Goal: Task Accomplishment & Management: Complete application form

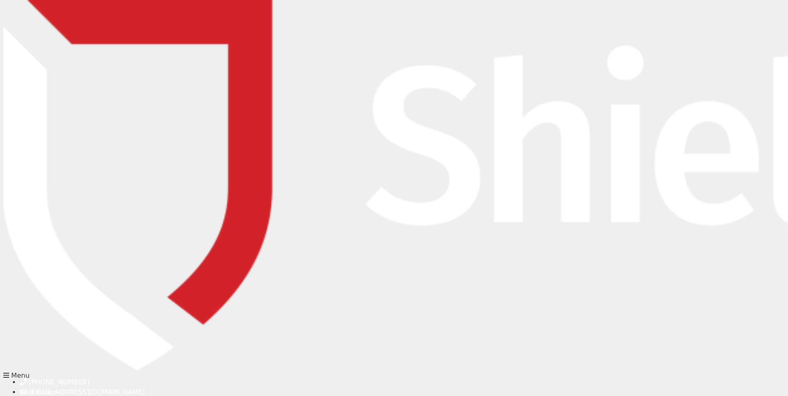
type input "[PERSON_NAME]"
type input "Jaiswal"
type input "[PERSON_NAME][EMAIL_ADDRESS][DOMAIN_NAME]"
type input "0423524193"
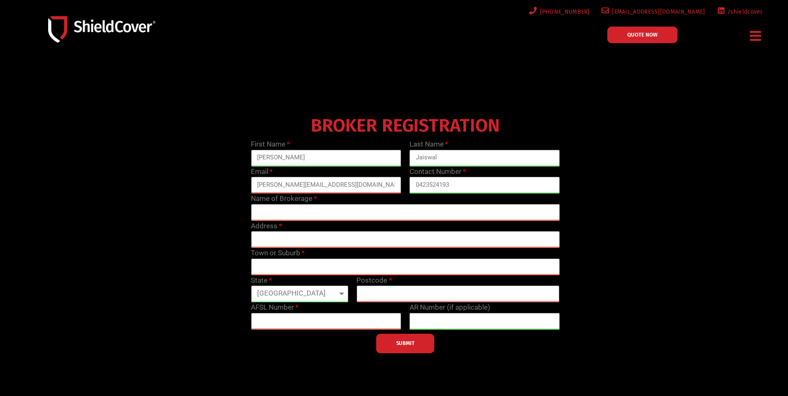
click at [268, 215] on input "text" at bounding box center [405, 212] width 309 height 17
type input "Galvanize"
click at [286, 238] on input "text" at bounding box center [405, 239] width 309 height 17
click at [278, 239] on input "text" at bounding box center [405, 239] width 309 height 17
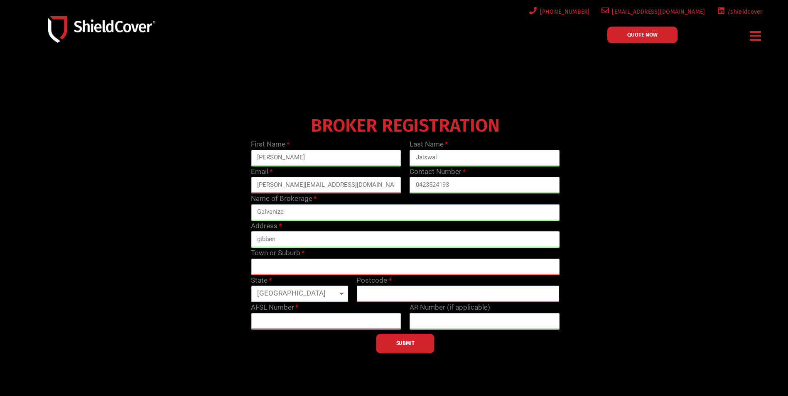
type input "[PERSON_NAME]"
drag, startPoint x: 286, startPoint y: 238, endPoint x: 227, endPoint y: 244, distance: 59.7
click at [227, 244] on div "BROKER REGISTRATION First Name [PERSON_NAME] Last Name Jaiswal Email [PERSON_NA…" at bounding box center [405, 233] width 634 height 241
click at [344, 293] on select "[GEOGRAPHIC_DATA] [GEOGRAPHIC_DATA] [GEOGRAPHIC_DATA] [GEOGRAPHIC_DATA] [GEOGRA…" at bounding box center [299, 294] width 97 height 17
select select "[GEOGRAPHIC_DATA]"
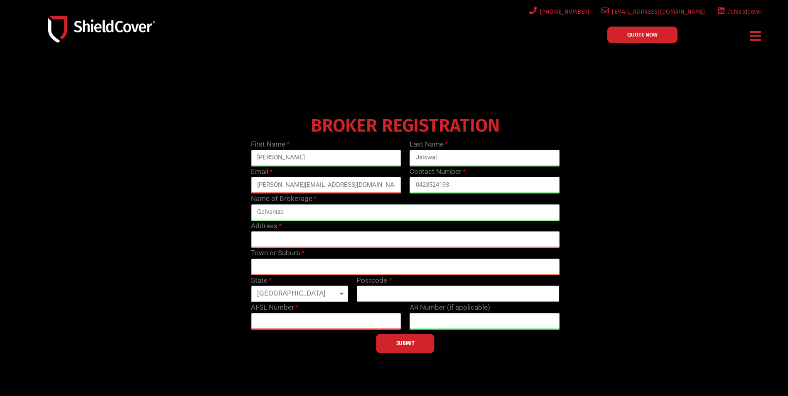
click at [251, 286] on select "[GEOGRAPHIC_DATA] [GEOGRAPHIC_DATA] [GEOGRAPHIC_DATA] [GEOGRAPHIC_DATA] [GEOGRA…" at bounding box center [299, 294] width 97 height 17
click at [390, 295] on input "text" at bounding box center [457, 294] width 203 height 17
click at [341, 261] on input "text" at bounding box center [405, 267] width 309 height 17
click at [376, 262] on input "Gosford" at bounding box center [405, 267] width 309 height 17
type input "Gosford"
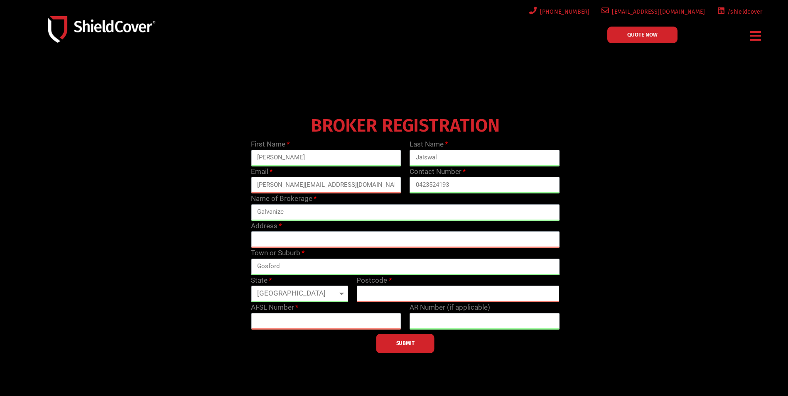
click at [673, 297] on div "BROKER REGISTRATION First Name [PERSON_NAME] Last Name Jaiswal Email [PERSON_NA…" at bounding box center [405, 233] width 634 height 241
click at [317, 234] on input "text" at bounding box center [405, 239] width 309 height 17
click at [328, 236] on input "text" at bounding box center [405, 239] width 309 height 17
paste input "[STREET_ADDRESS][PERSON_NAME]"
drag, startPoint x: 347, startPoint y: 237, endPoint x: 432, endPoint y: 237, distance: 84.8
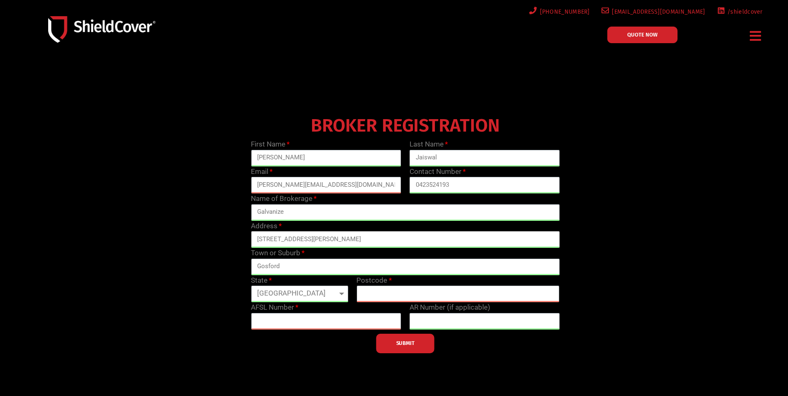
click at [432, 237] on input "[STREET_ADDRESS][PERSON_NAME]" at bounding box center [405, 239] width 309 height 17
type input "[STREET_ADDRESS][PERSON_NAME]"
click at [384, 296] on input "text" at bounding box center [457, 294] width 203 height 17
type input "2250"
click at [496, 351] on div "SUBMIT" at bounding box center [405, 342] width 317 height 24
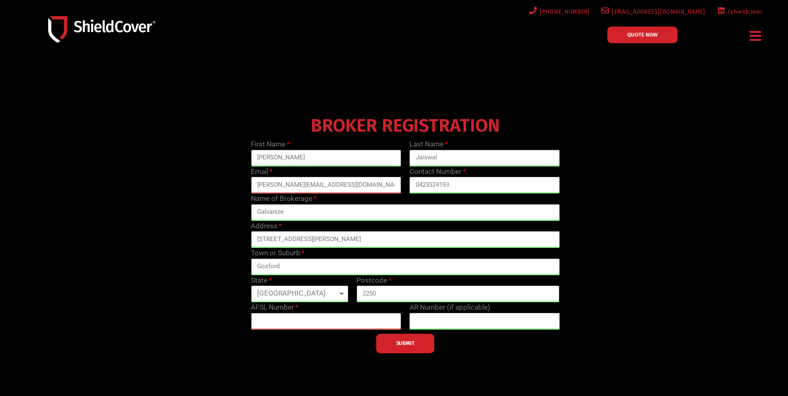
click at [464, 326] on input "text" at bounding box center [485, 321] width 150 height 17
paste input "text"
click at [451, 321] on input "text" at bounding box center [485, 321] width 150 height 17
paste input "text"
click at [305, 320] on input "text" at bounding box center [326, 321] width 150 height 17
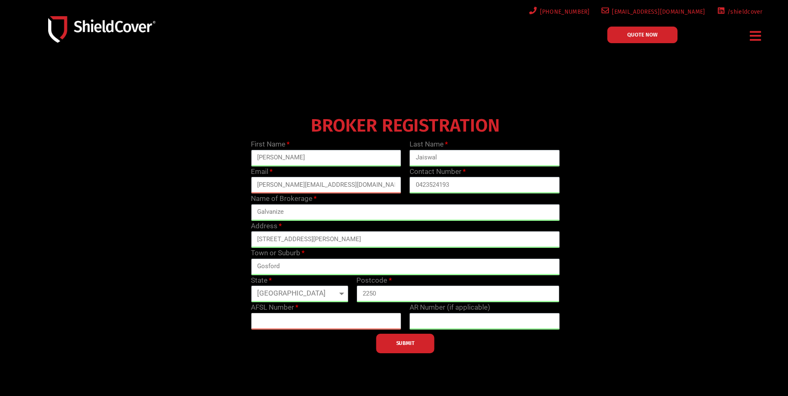
paste input "233750"
type input "233750"
click at [464, 327] on input "text" at bounding box center [485, 321] width 150 height 17
click at [424, 350] on button "SUBMIT" at bounding box center [405, 344] width 58 height 20
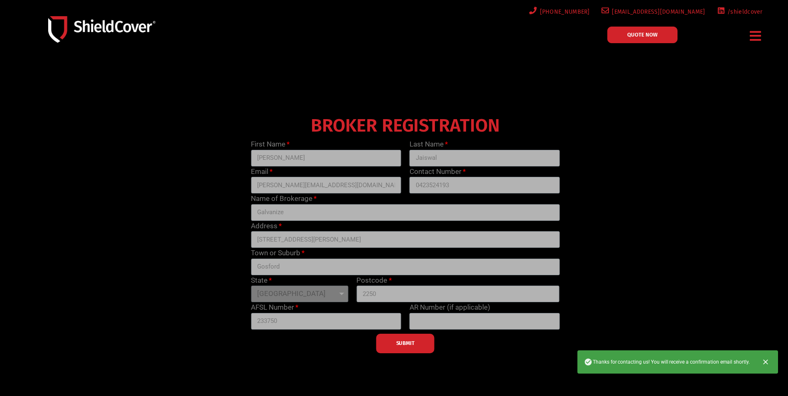
click at [398, 347] on div "SUBMIT" at bounding box center [405, 342] width 317 height 24
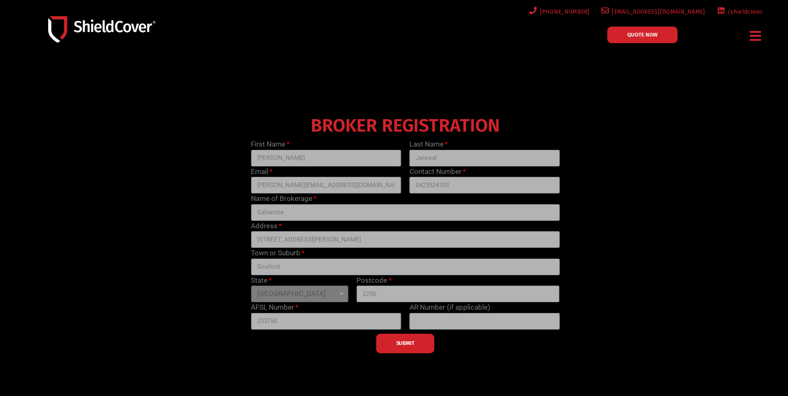
click at [420, 347] on div "SUBMIT" at bounding box center [405, 342] width 317 height 24
click at [632, 39] on link "QUOTE NOW" at bounding box center [642, 35] width 70 height 17
